Goal: Find specific page/section

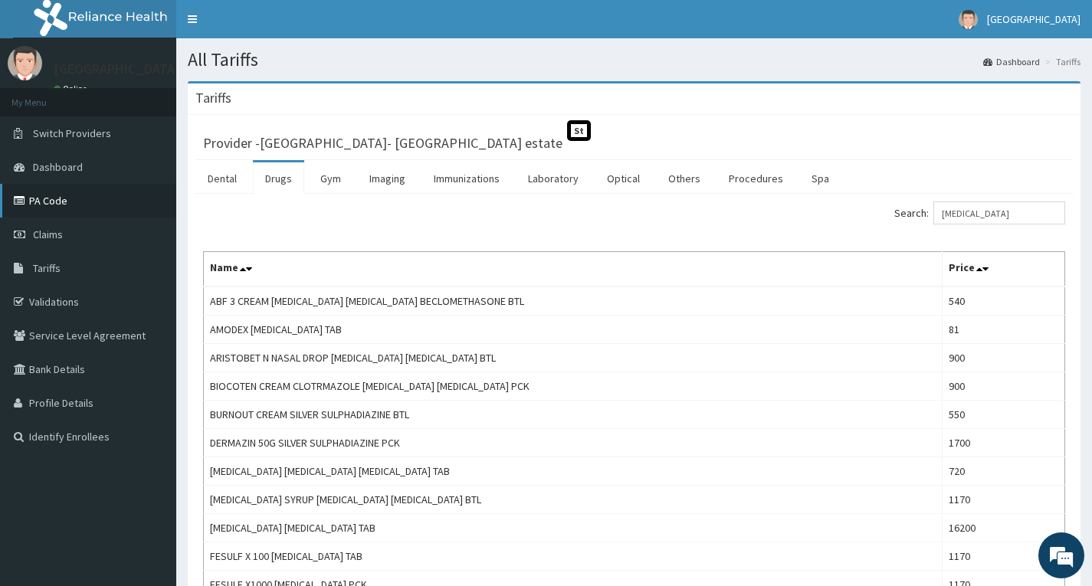
click at [65, 195] on link "PA Code" at bounding box center [88, 201] width 176 height 34
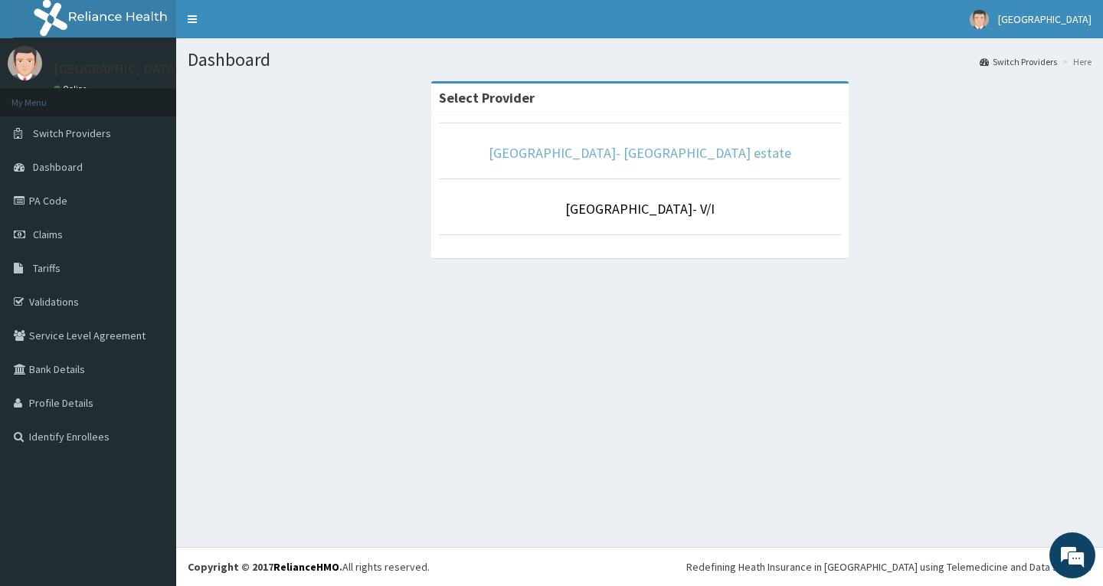
click at [699, 155] on link "[GEOGRAPHIC_DATA]- [GEOGRAPHIC_DATA] estate" at bounding box center [640, 153] width 303 height 18
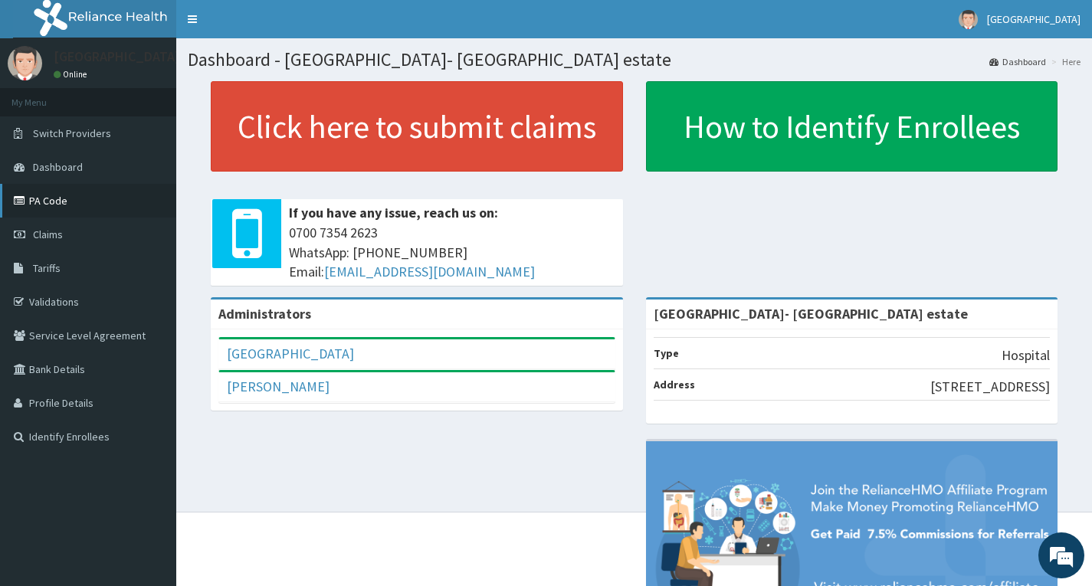
click at [51, 202] on link "PA Code" at bounding box center [88, 201] width 176 height 34
